Goal: Browse casually

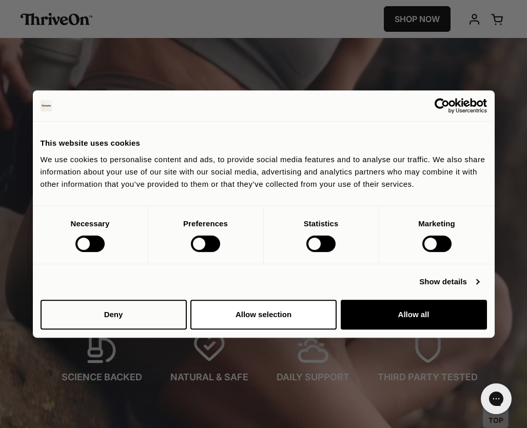
scroll to position [6270, 0]
